Goal: Navigation & Orientation: Find specific page/section

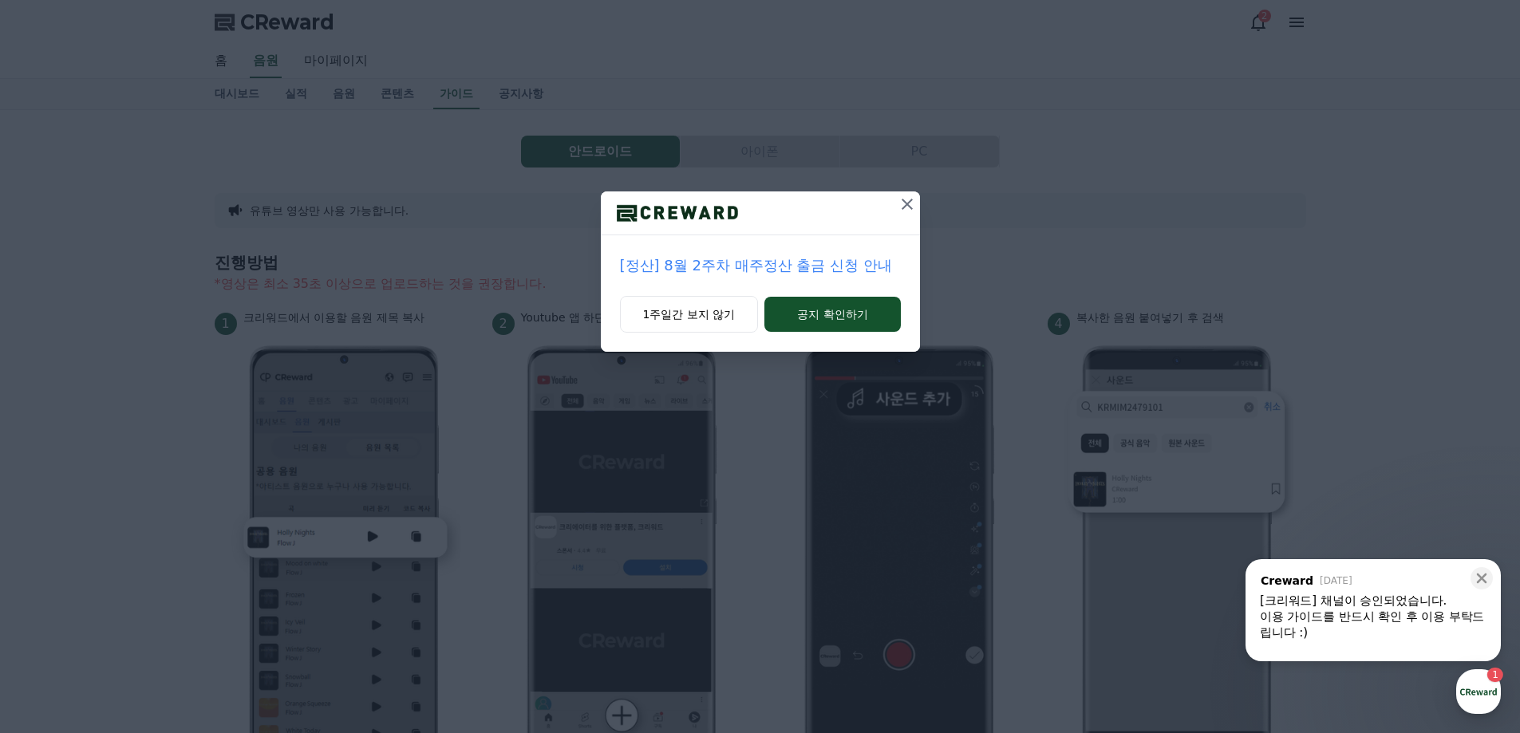
click at [896, 216] on button at bounding box center [908, 205] width 26 height 26
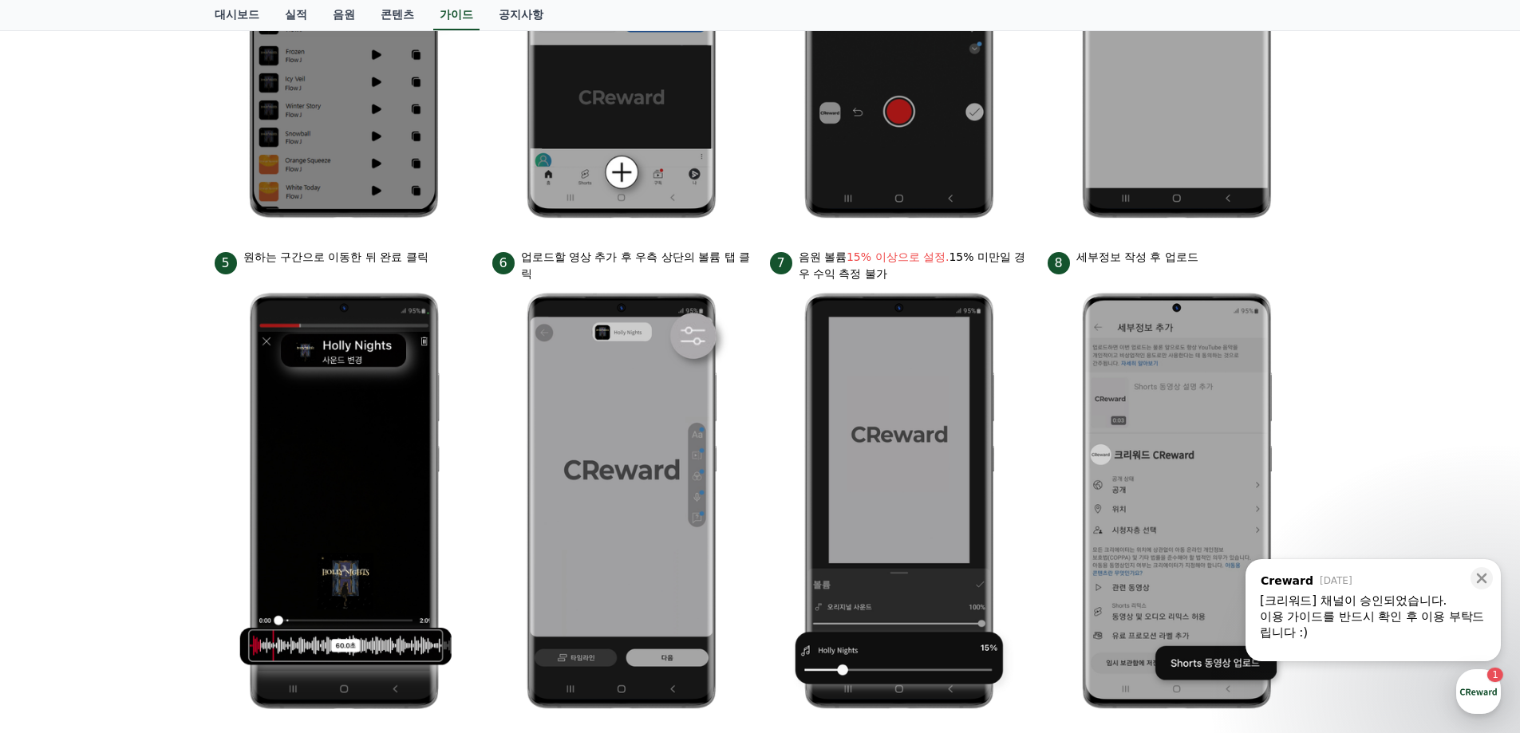
scroll to position [559, 0]
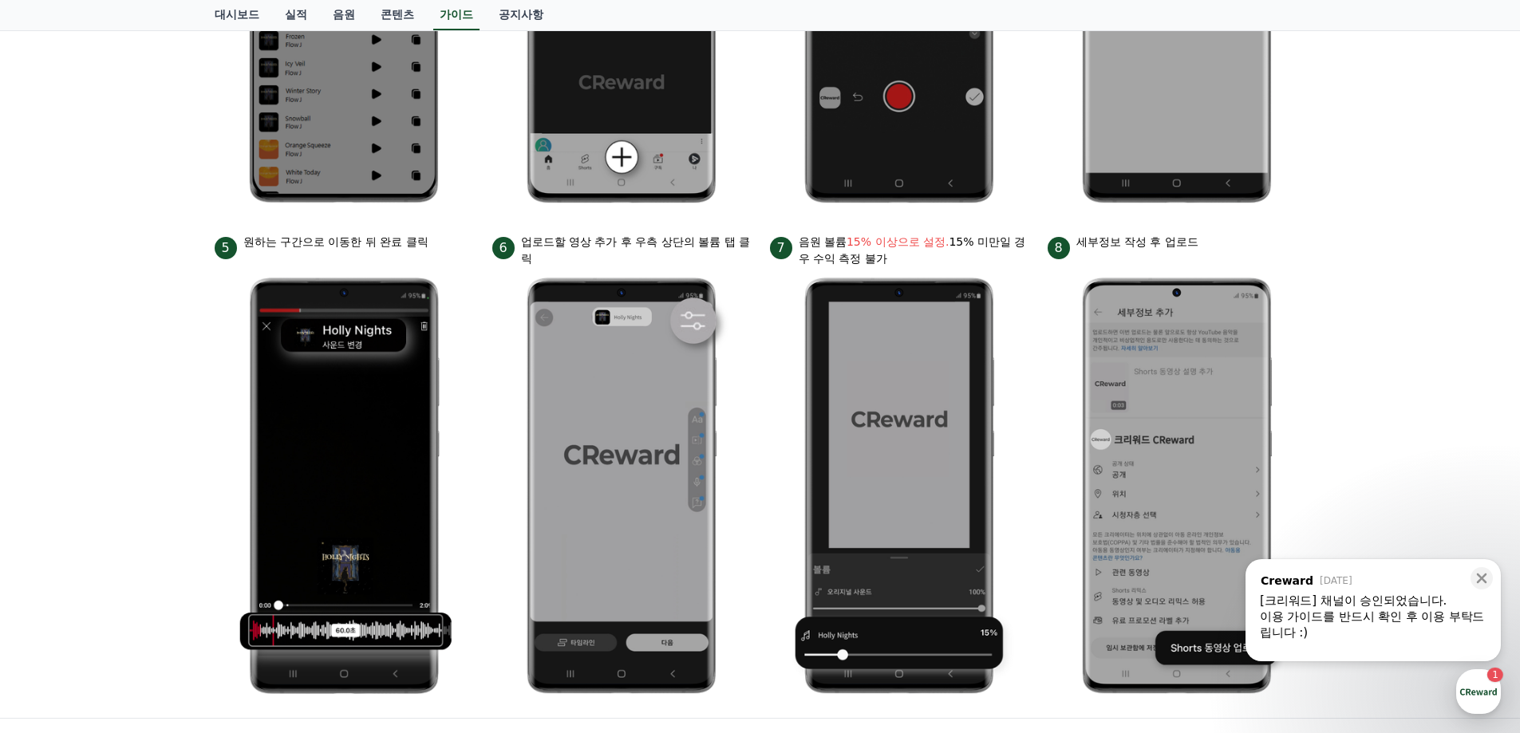
click at [1381, 607] on div "[크리워드] 채널이 승인되었습니다." at bounding box center [1373, 601] width 227 height 16
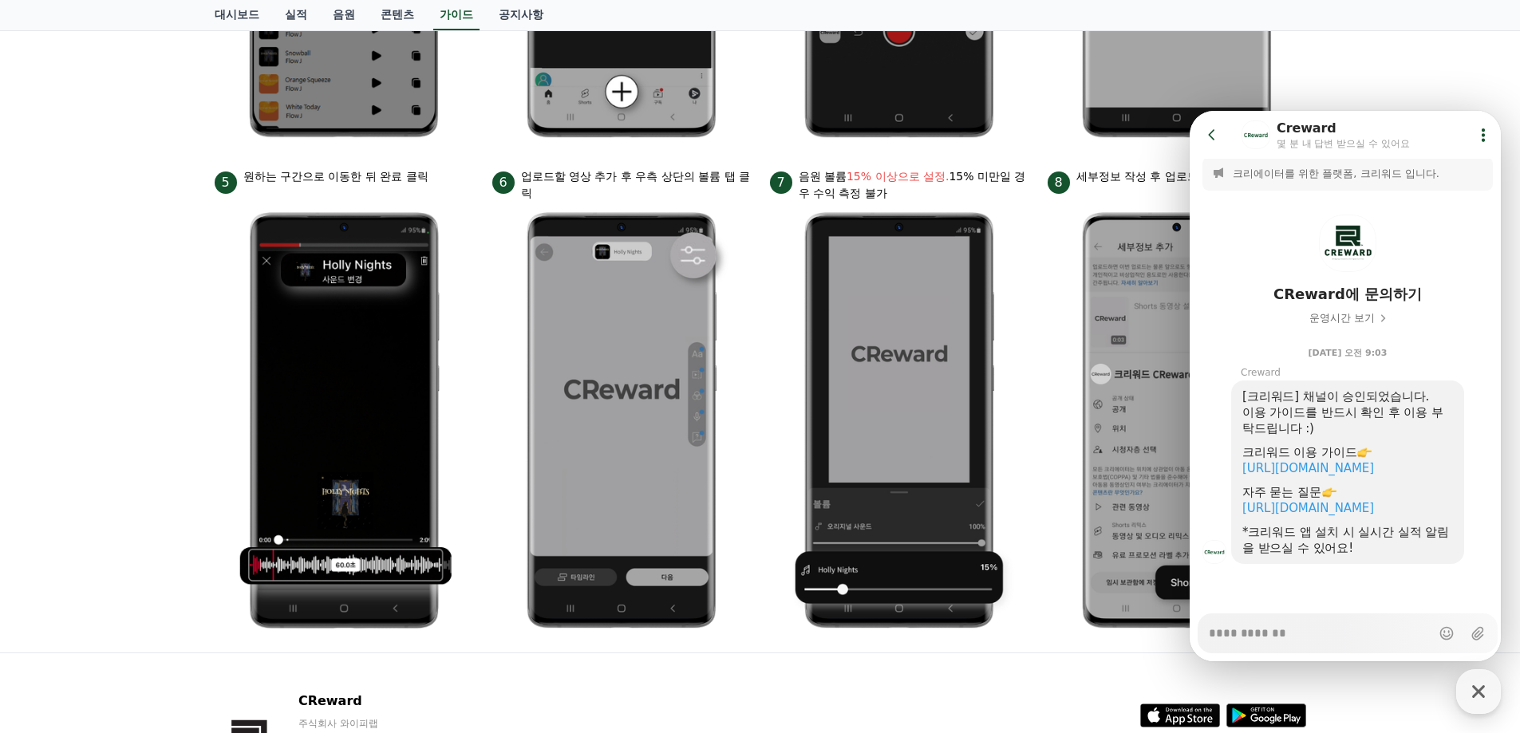
scroll to position [638, 0]
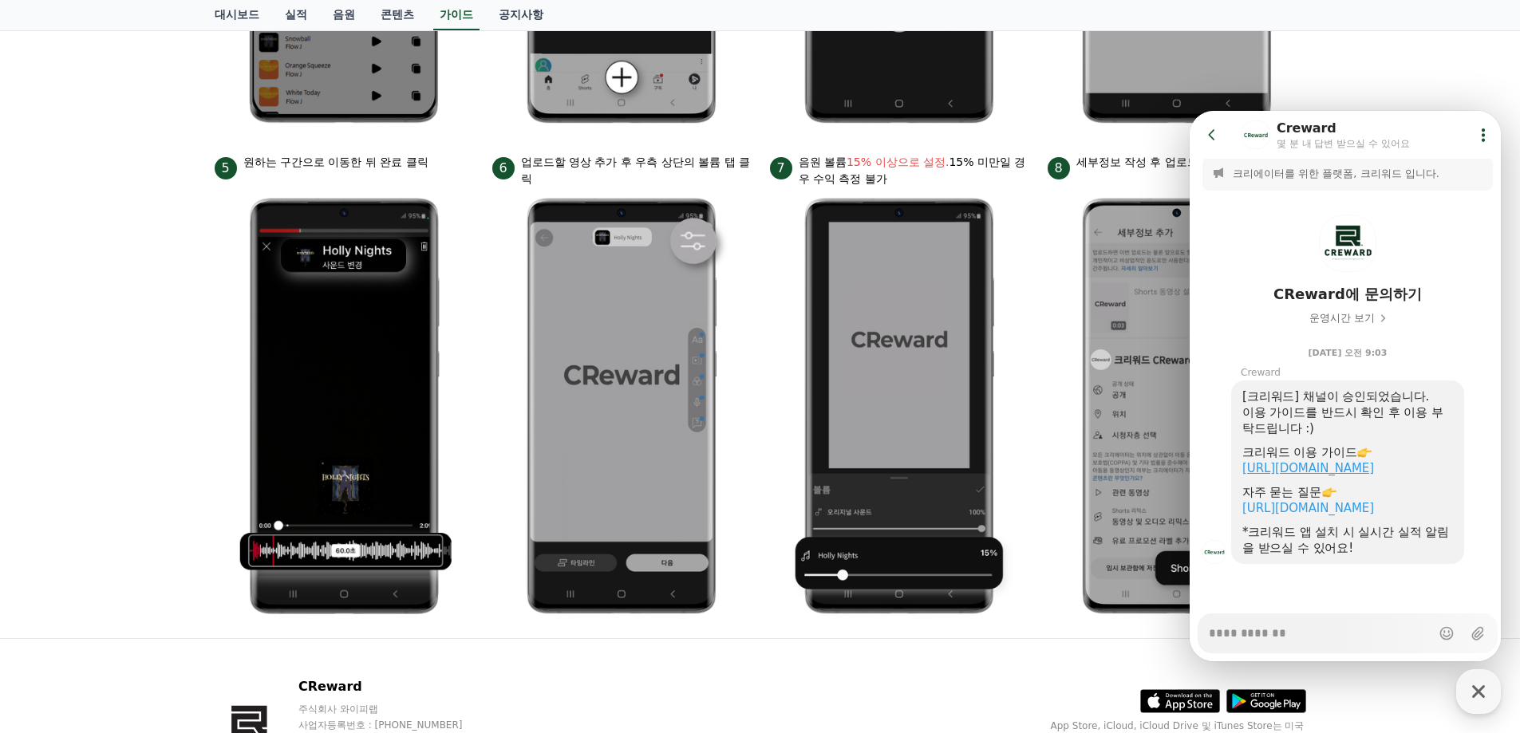
click at [1374, 461] on link "https://creward.net/music/guide/android" at bounding box center [1308, 468] width 132 height 14
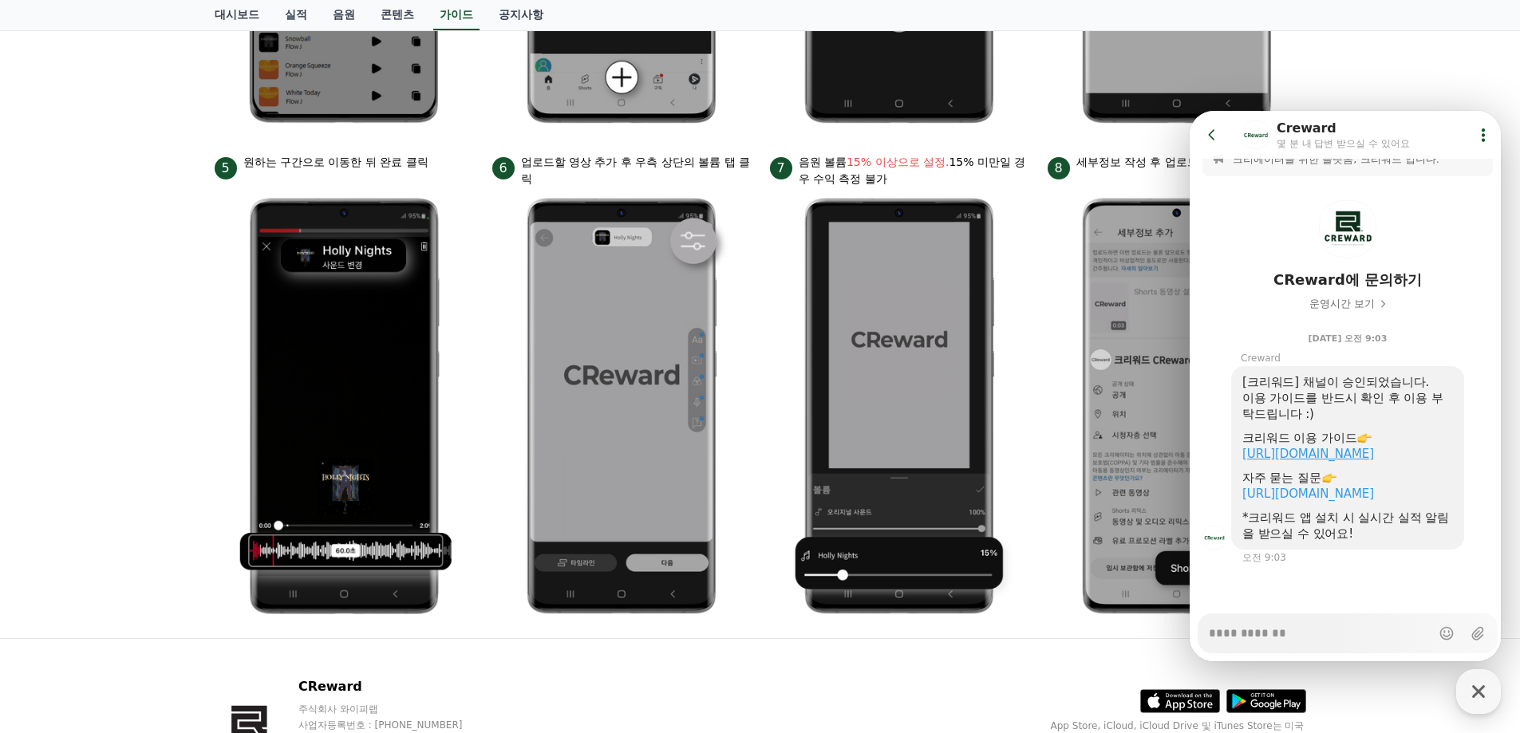
scroll to position [37, 0]
type textarea "*"
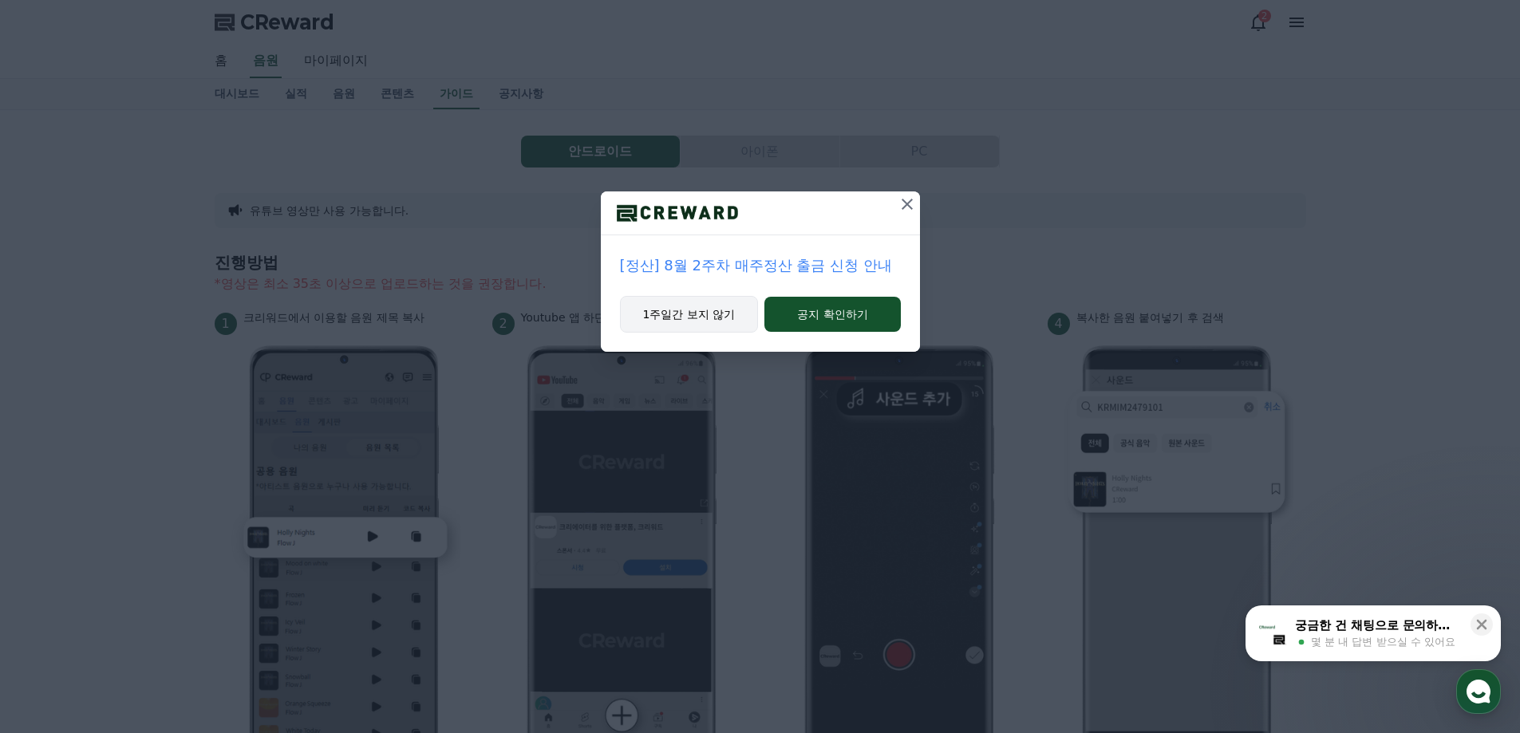
click at [733, 322] on button "1주일간 보지 않기" at bounding box center [689, 314] width 139 height 37
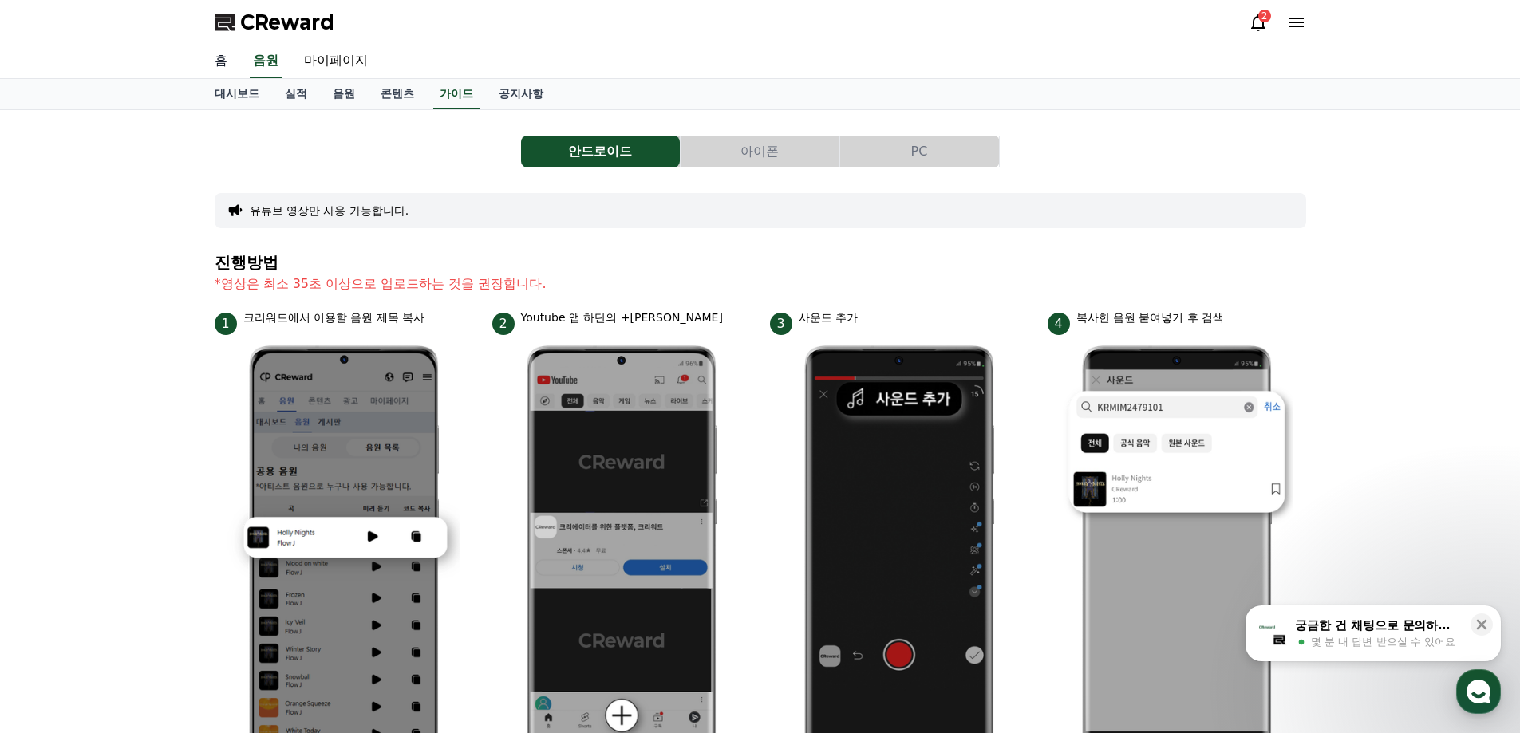
click at [223, 65] on link "홈" at bounding box center [221, 62] width 38 height 34
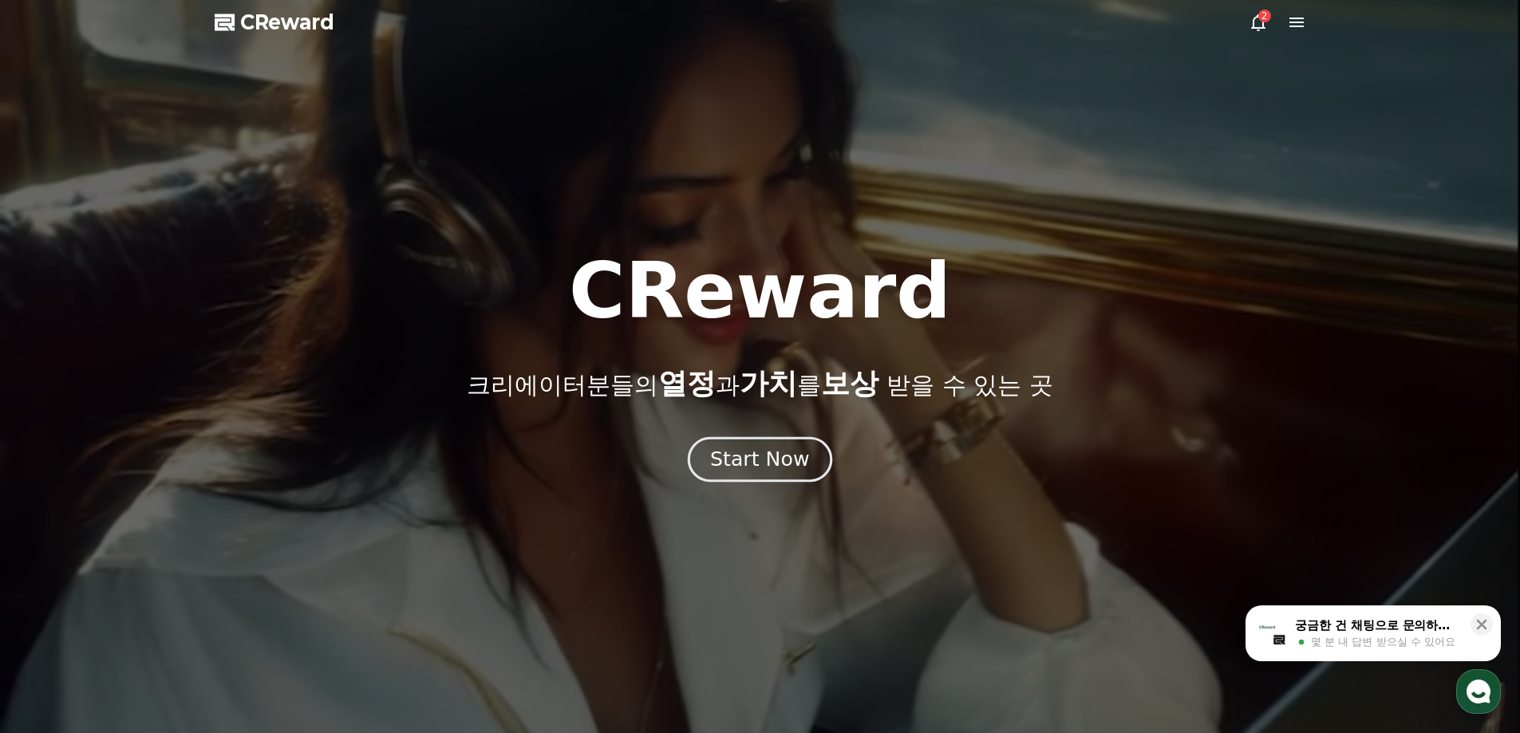
click at [769, 466] on div "Start Now" at bounding box center [759, 459] width 99 height 27
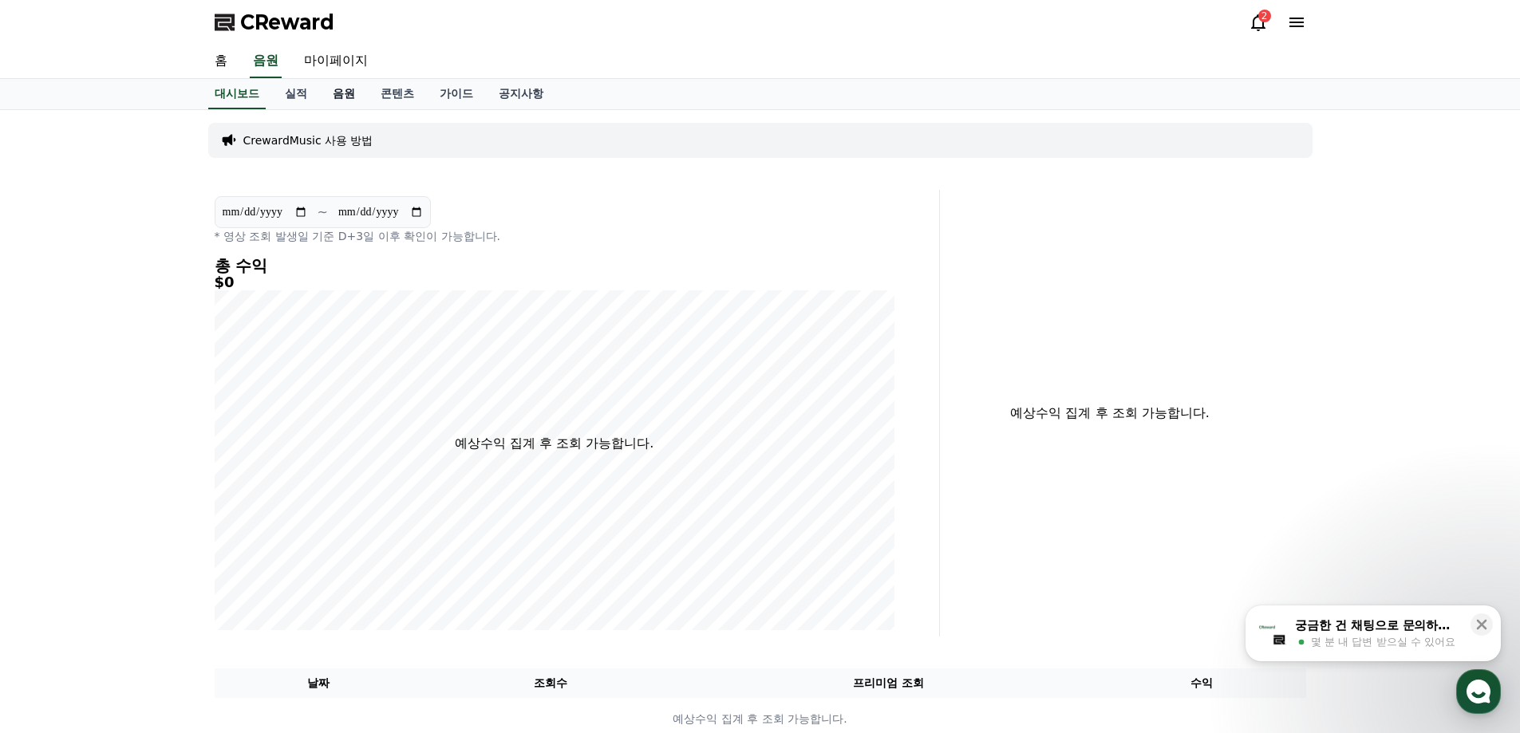
click at [335, 93] on link "음원" at bounding box center [344, 94] width 48 height 30
